Goal: Check status: Check status

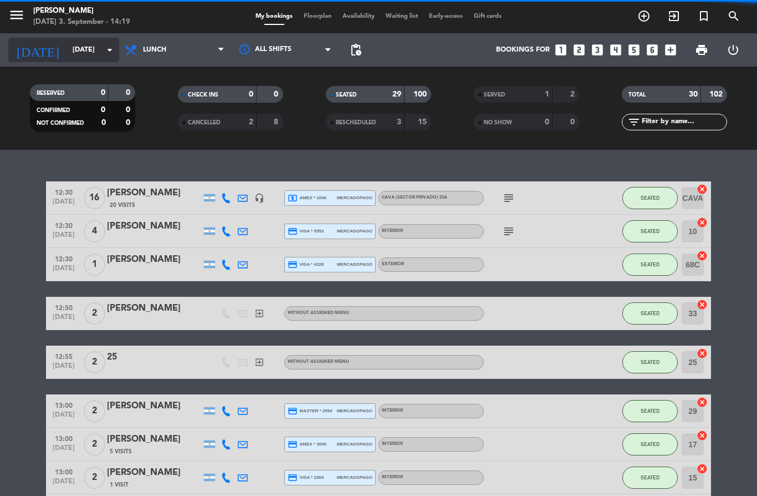
click at [108, 41] on input "[DATE]" at bounding box center [114, 49] width 94 height 19
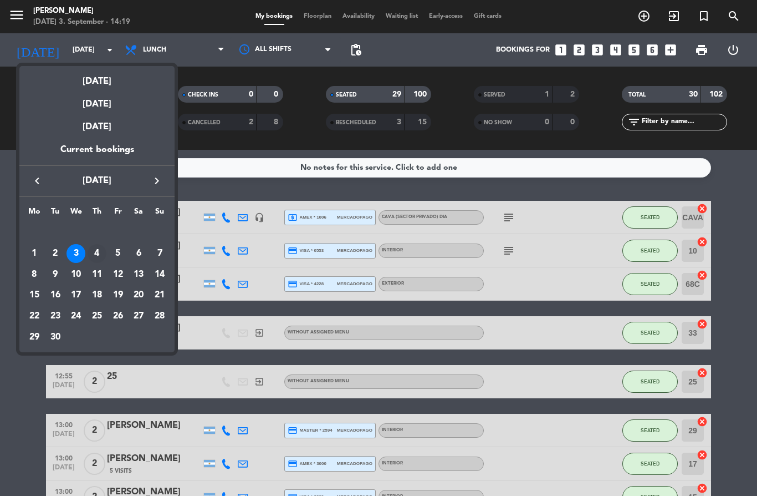
click at [103, 252] on div "4" at bounding box center [97, 253] width 19 height 19
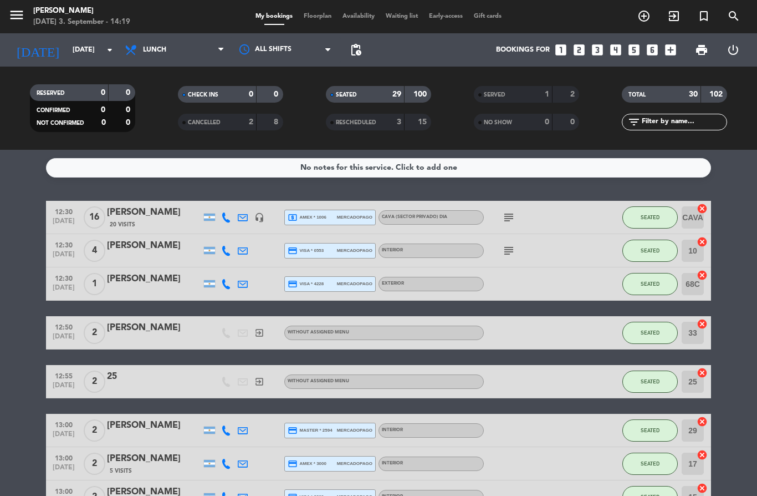
type input "[DATE]"
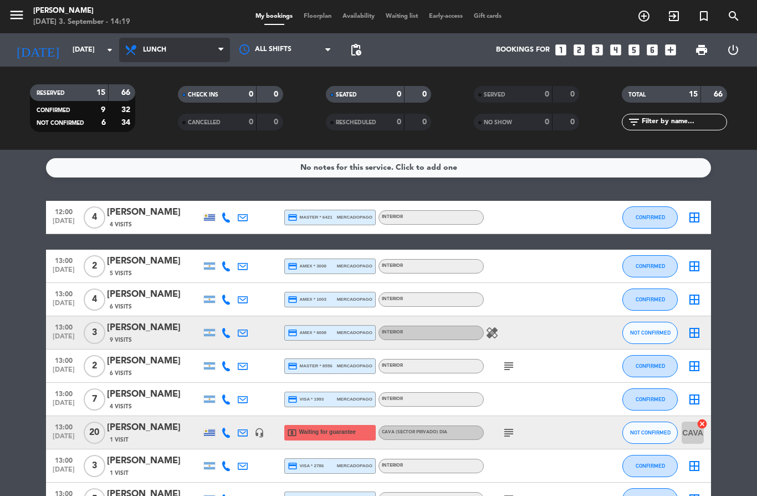
click at [225, 53] on span at bounding box center [223, 50] width 11 height 11
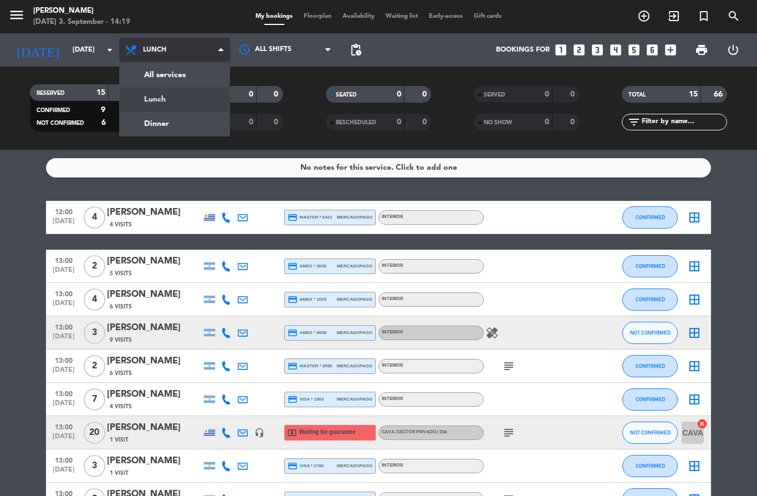
click at [211, 122] on div "menu [PERSON_NAME] [DATE] 3. September - 14:19 My bookings Floorplan Availabili…" at bounding box center [378, 75] width 757 height 150
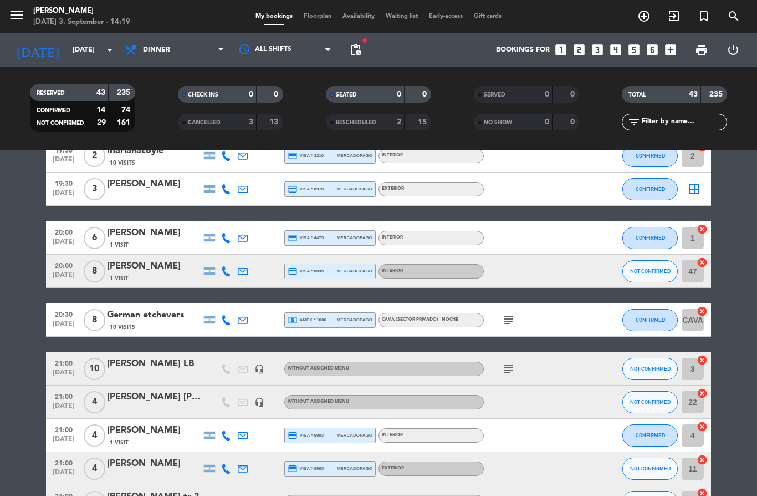
scroll to position [129, 0]
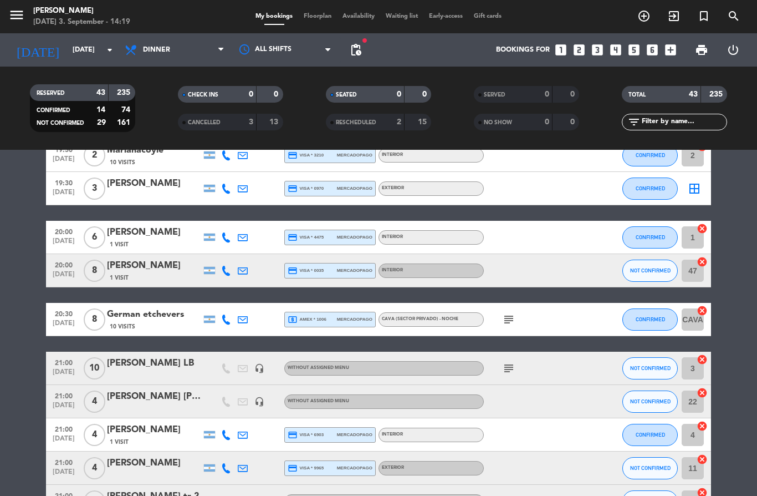
click at [505, 329] on div "subject" at bounding box center [534, 319] width 100 height 33
click at [510, 313] on icon "subject" at bounding box center [508, 319] width 13 height 13
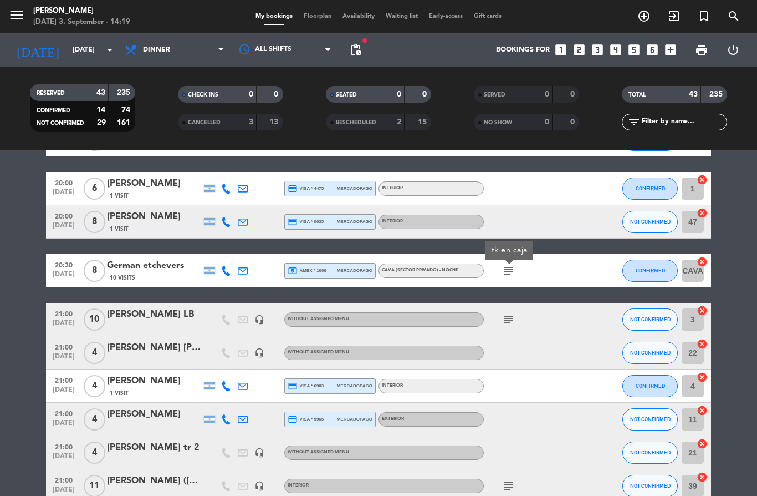
scroll to position [178, 0]
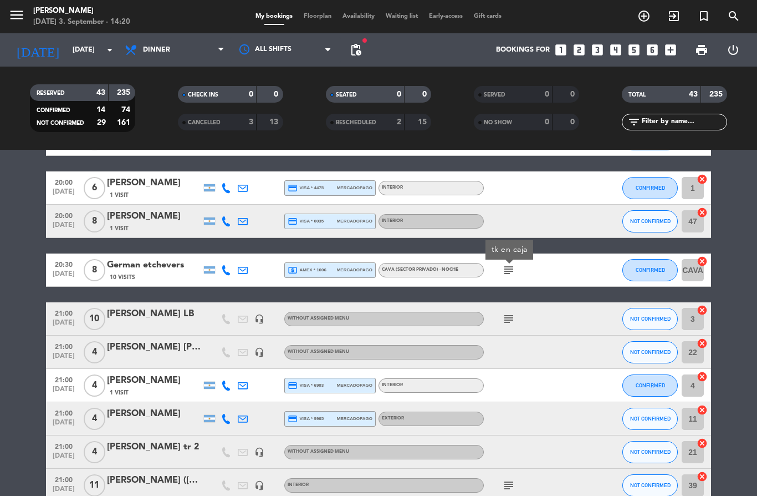
click at [510, 322] on icon "subject" at bounding box center [508, 318] width 13 height 13
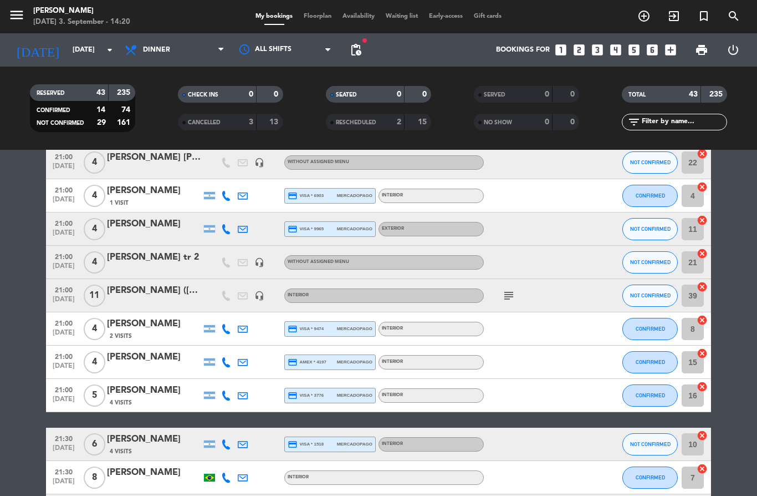
scroll to position [368, 0]
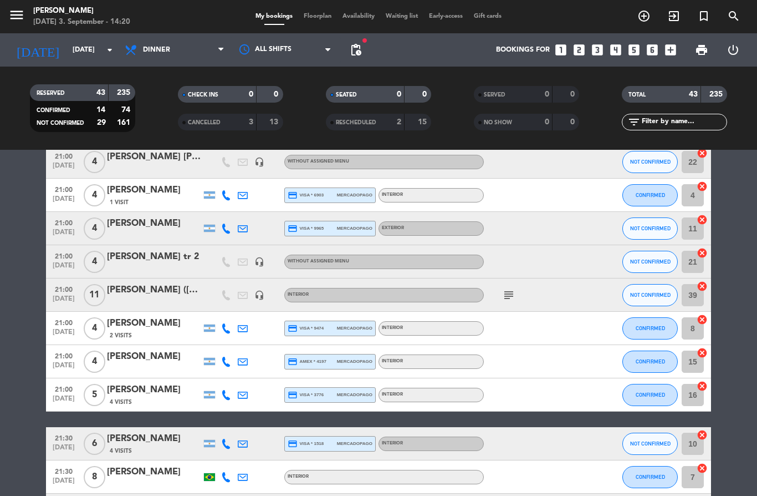
click at [512, 296] on icon "subject" at bounding box center [508, 294] width 13 height 13
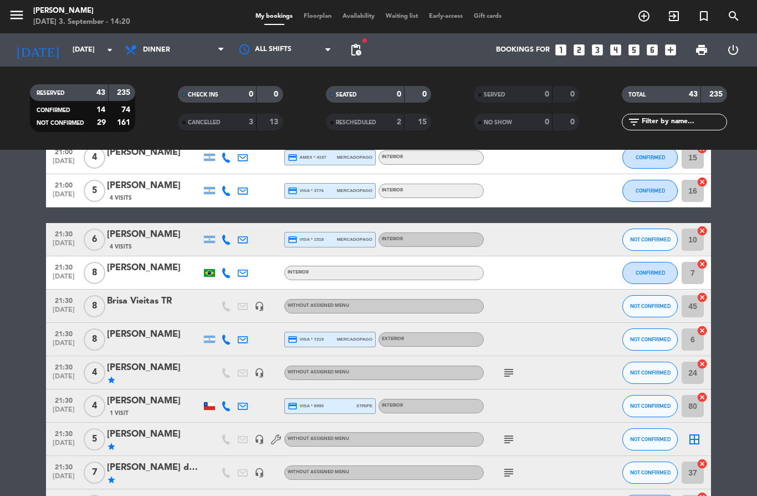
scroll to position [630, 0]
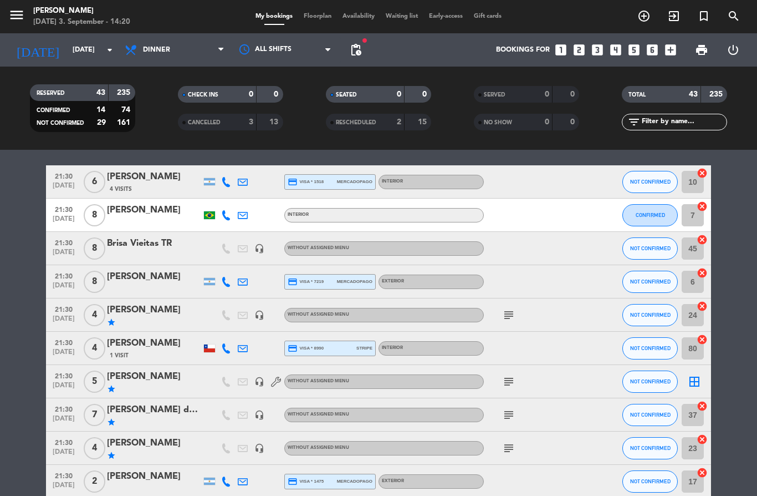
click at [507, 316] on icon "subject" at bounding box center [508, 314] width 13 height 13
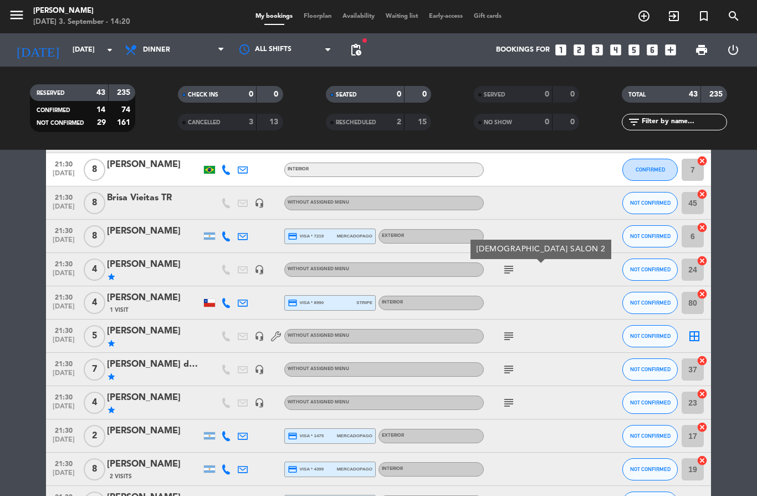
click at [512, 337] on icon "subject" at bounding box center [508, 335] width 13 height 13
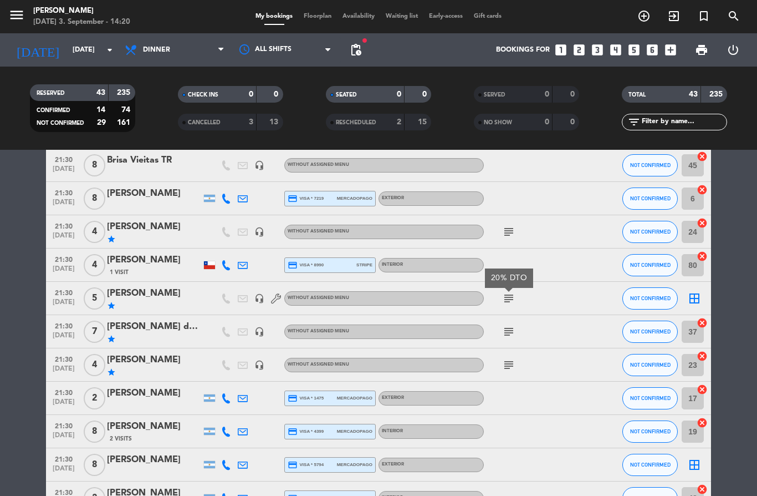
scroll to position [727, 0]
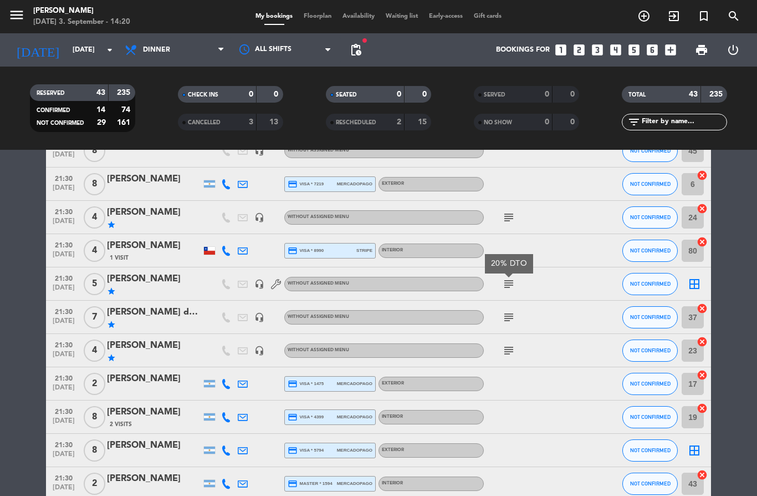
click at [515, 314] on icon "subject" at bounding box center [508, 316] width 13 height 13
click at [511, 354] on icon "subject" at bounding box center [508, 350] width 13 height 13
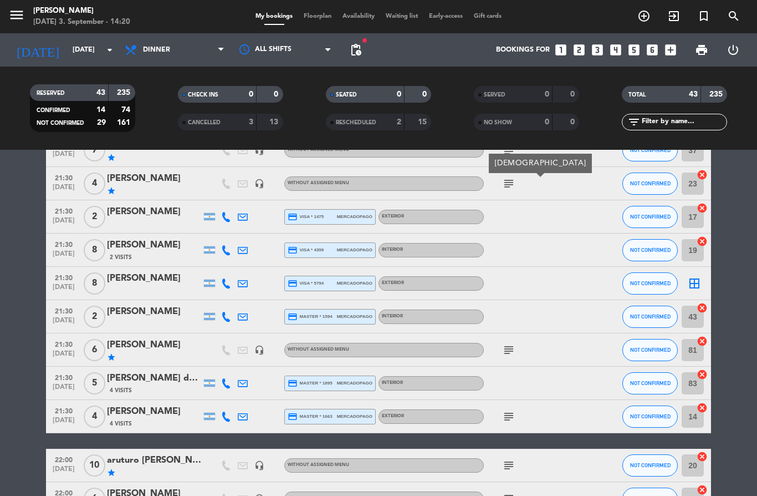
scroll to position [895, 0]
click at [511, 350] on icon "subject" at bounding box center [508, 349] width 13 height 13
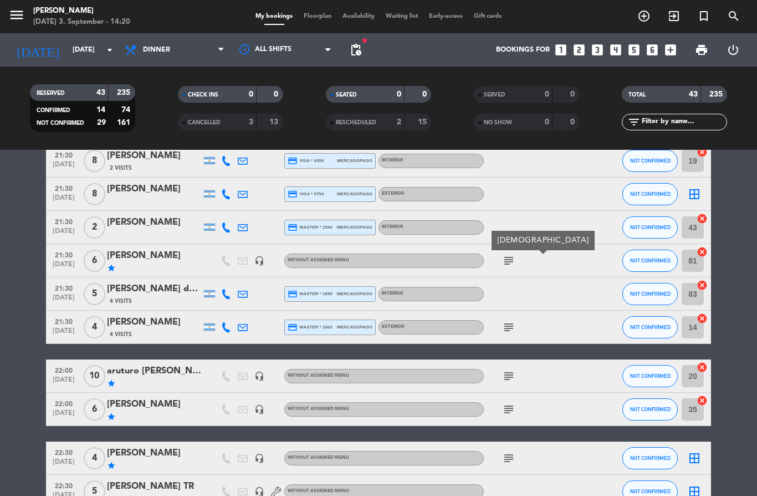
scroll to position [992, 0]
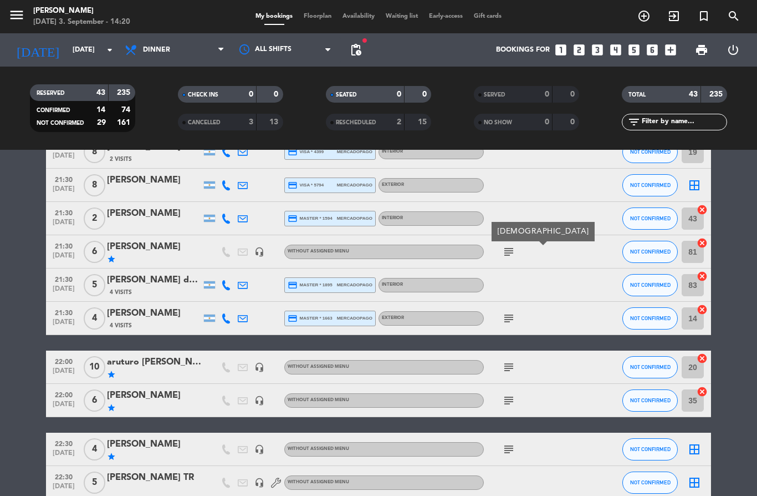
click at [508, 323] on icon "subject" at bounding box center [508, 318] width 13 height 13
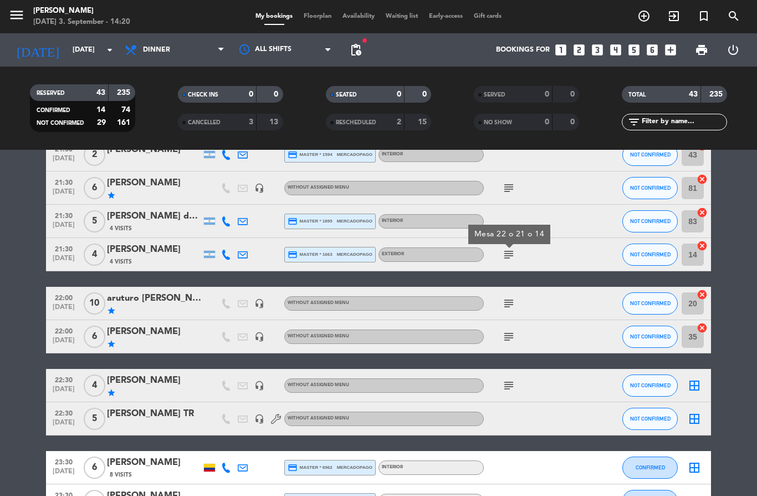
scroll to position [1057, 0]
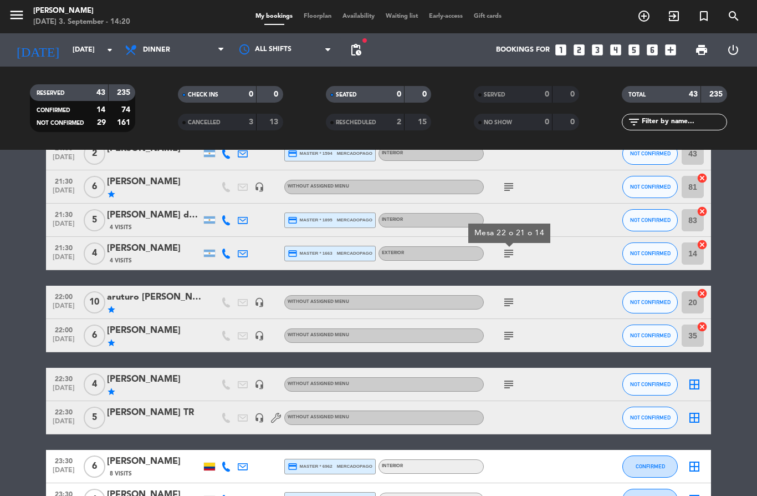
click at [502, 309] on div "subject" at bounding box center [534, 302] width 100 height 33
click at [508, 303] on icon "subject" at bounding box center [508, 302] width 13 height 13
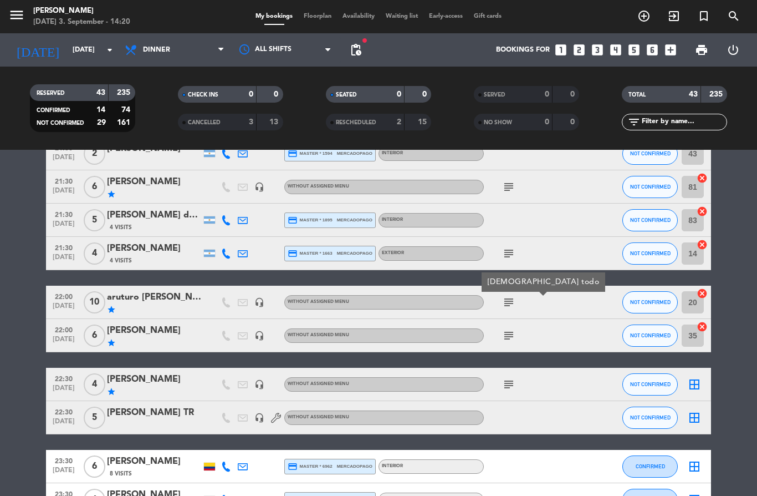
click at [508, 337] on icon "subject" at bounding box center [508, 335] width 13 height 13
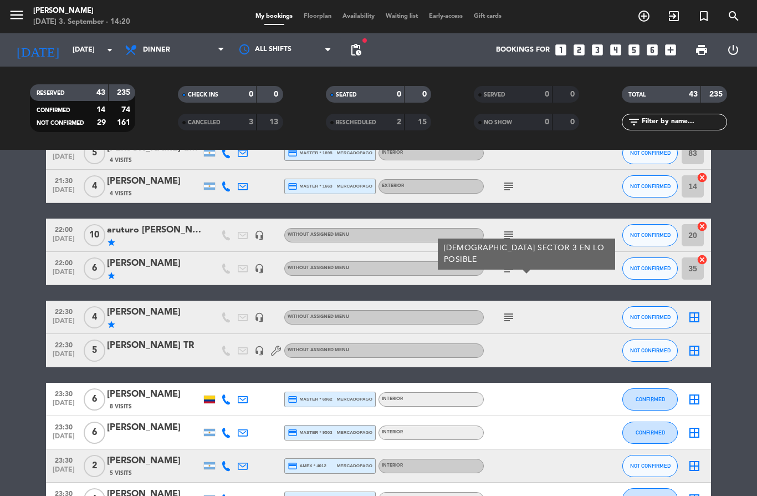
scroll to position [1126, 0]
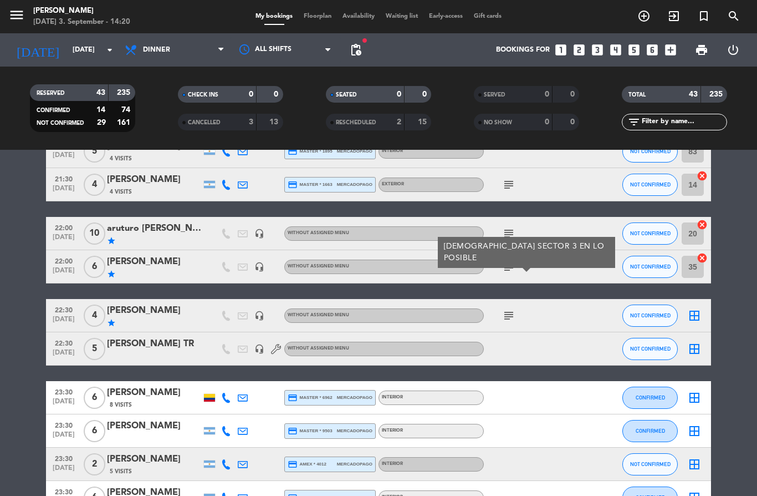
click at [510, 318] on icon "subject" at bounding box center [508, 315] width 13 height 13
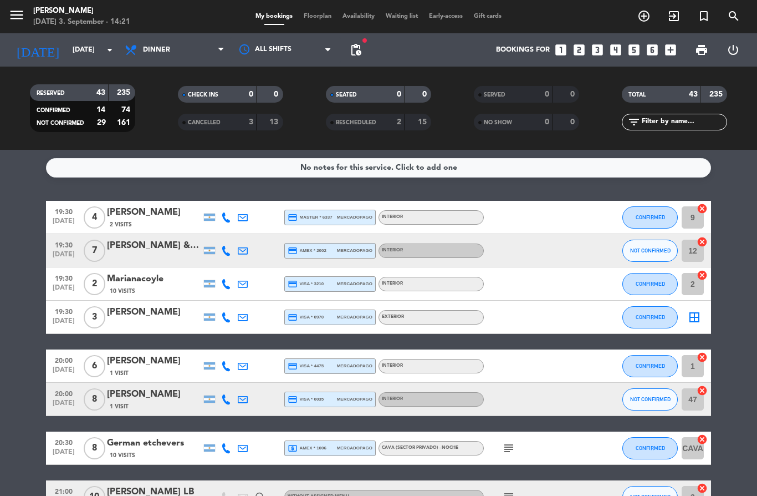
scroll to position [0, 0]
